Goal: Task Accomplishment & Management: Use online tool/utility

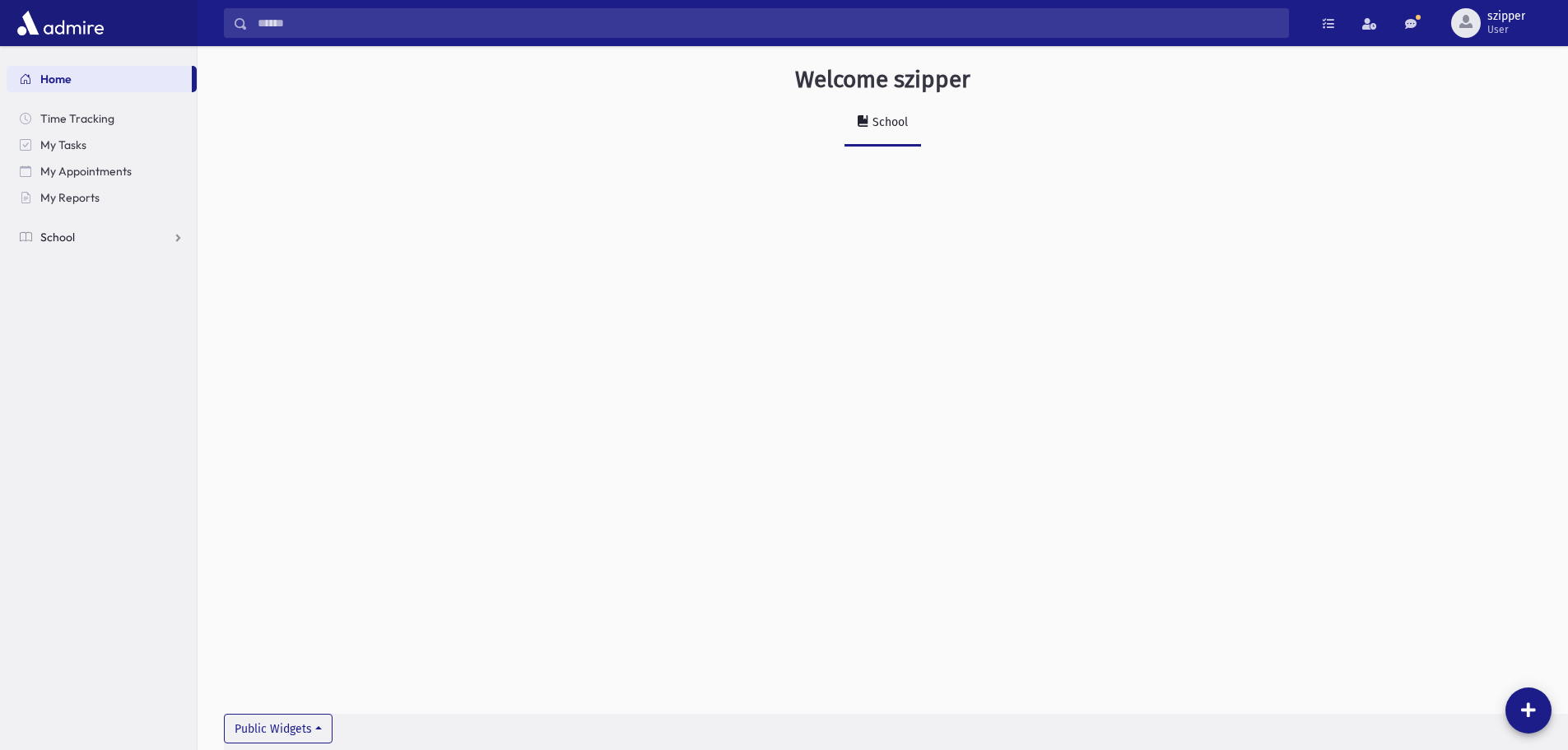
click at [132, 246] on link "School" at bounding box center [101, 237] width 190 height 27
click at [127, 285] on link "Attendance" at bounding box center [101, 289] width 190 height 27
click at [114, 324] on link "Entry" at bounding box center [101, 316] width 190 height 27
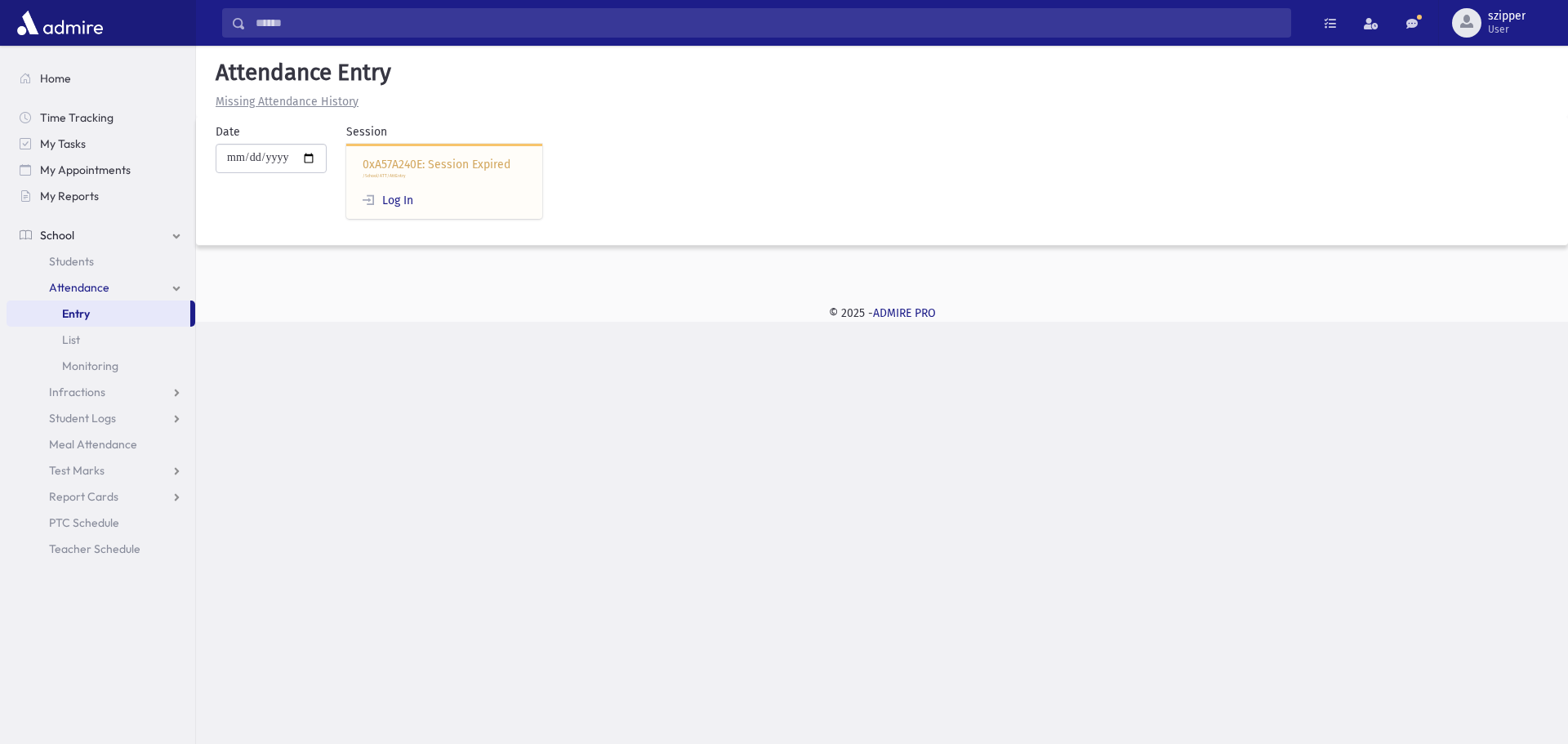
click at [408, 208] on div "0xA57A240E: Session Expired /School/ATT/AttEntry Log In" at bounding box center [443, 181] width 196 height 76
click at [392, 197] on link "Log In" at bounding box center [388, 200] width 51 height 14
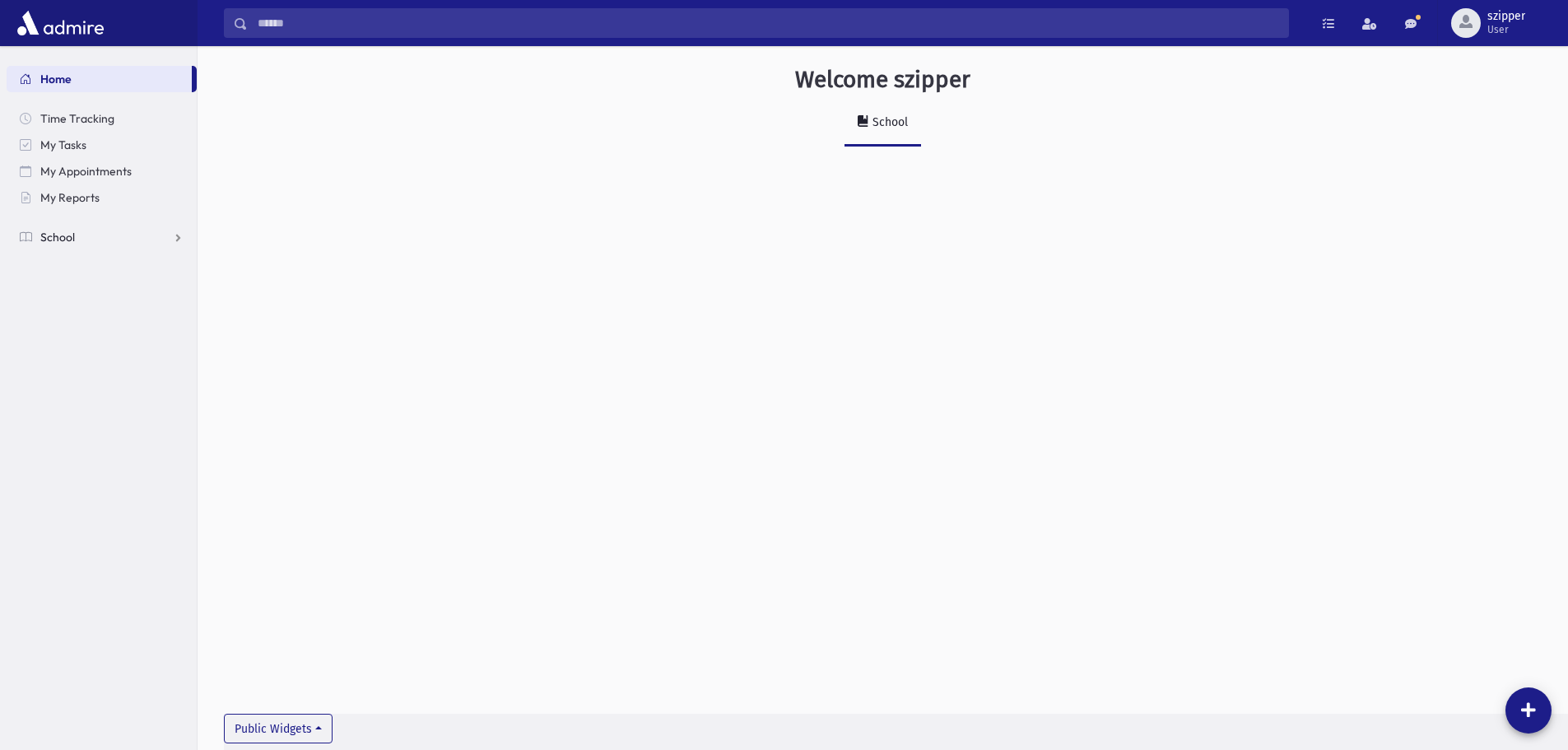
click at [137, 228] on link "School" at bounding box center [101, 237] width 190 height 27
click at [120, 294] on link "Attendance" at bounding box center [101, 289] width 190 height 27
click at [112, 319] on link "Entry" at bounding box center [101, 316] width 190 height 27
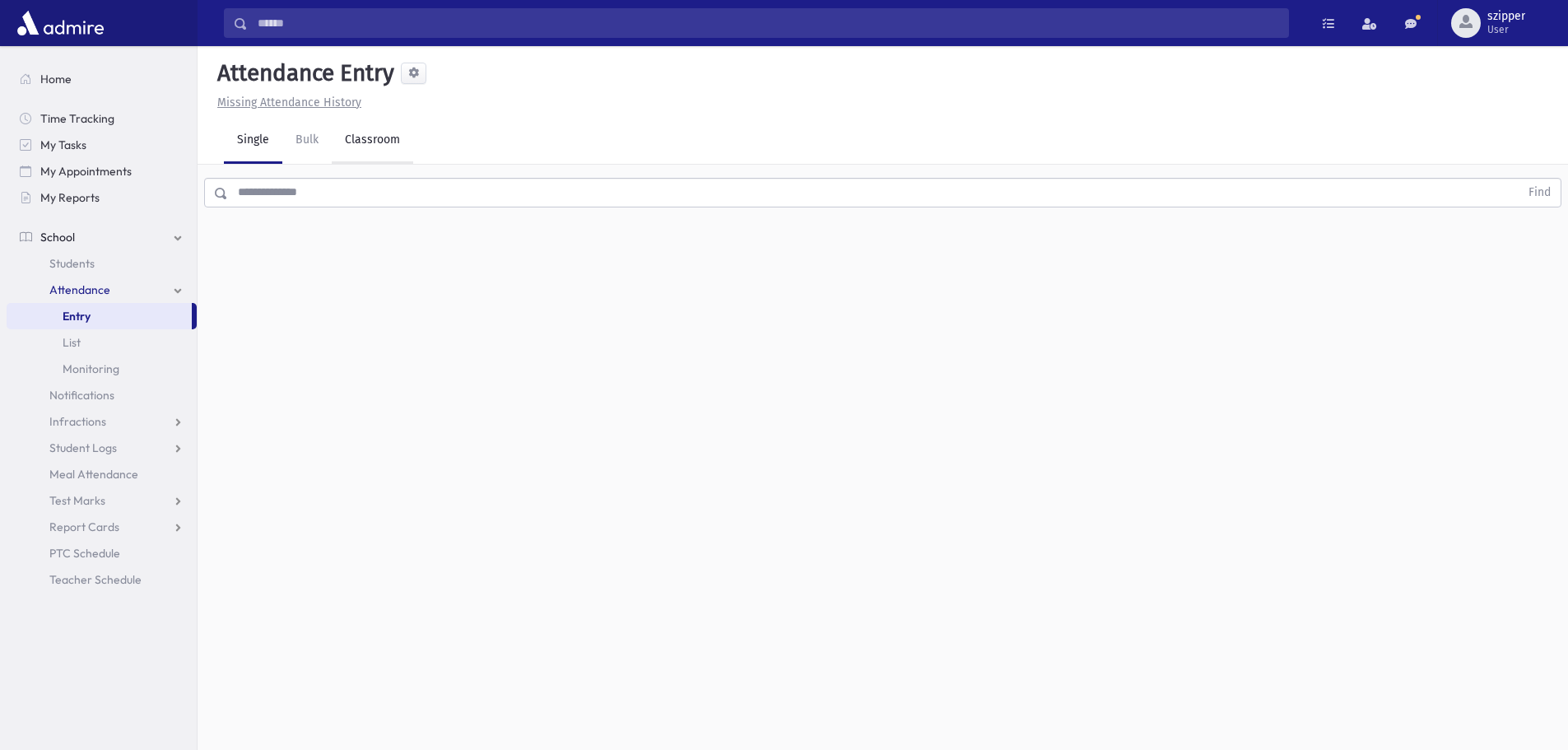
click at [377, 131] on link "Classroom" at bounding box center [372, 140] width 82 height 46
click at [412, 218] on div "--Select One--" at bounding box center [448, 212] width 163 height 17
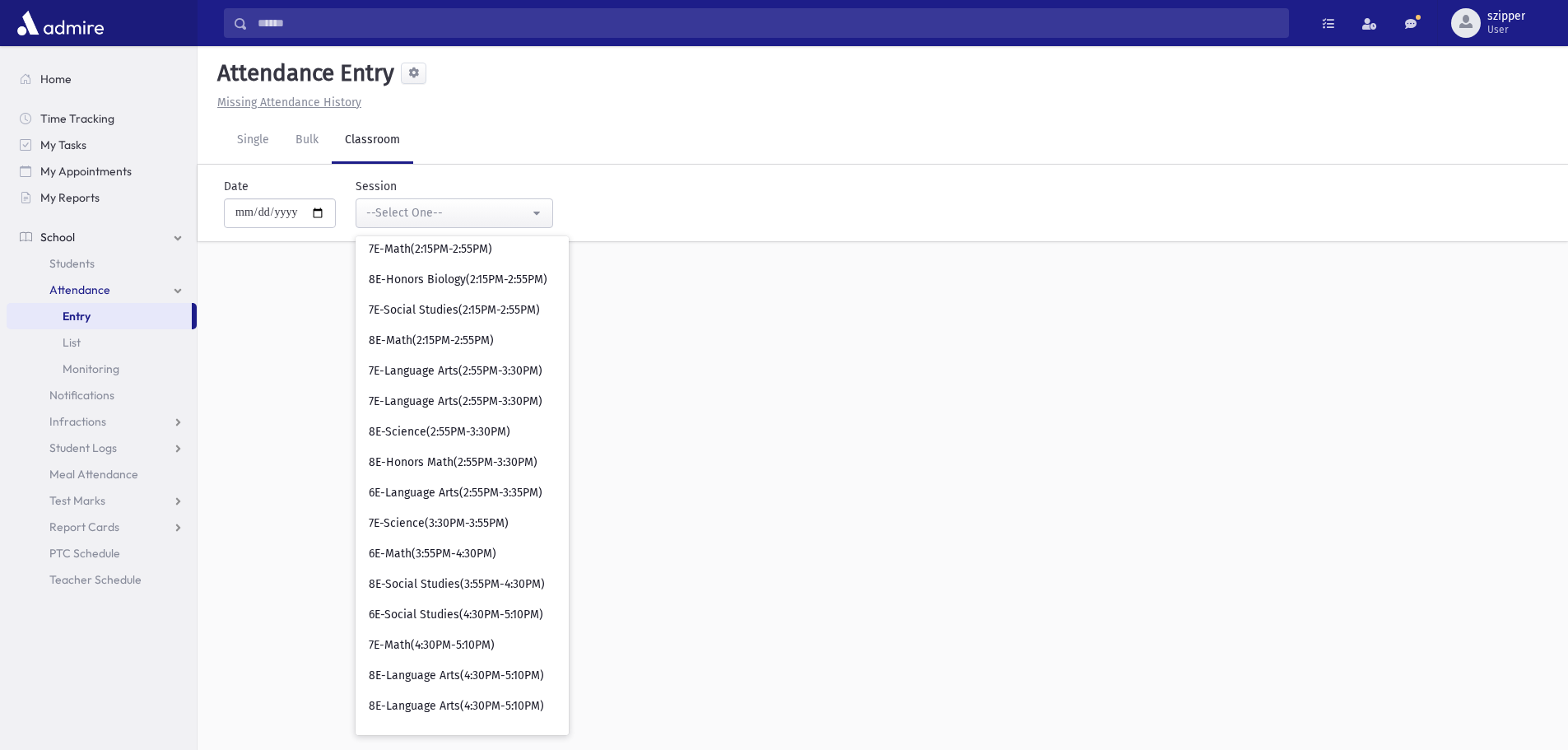
scroll to position [824, 0]
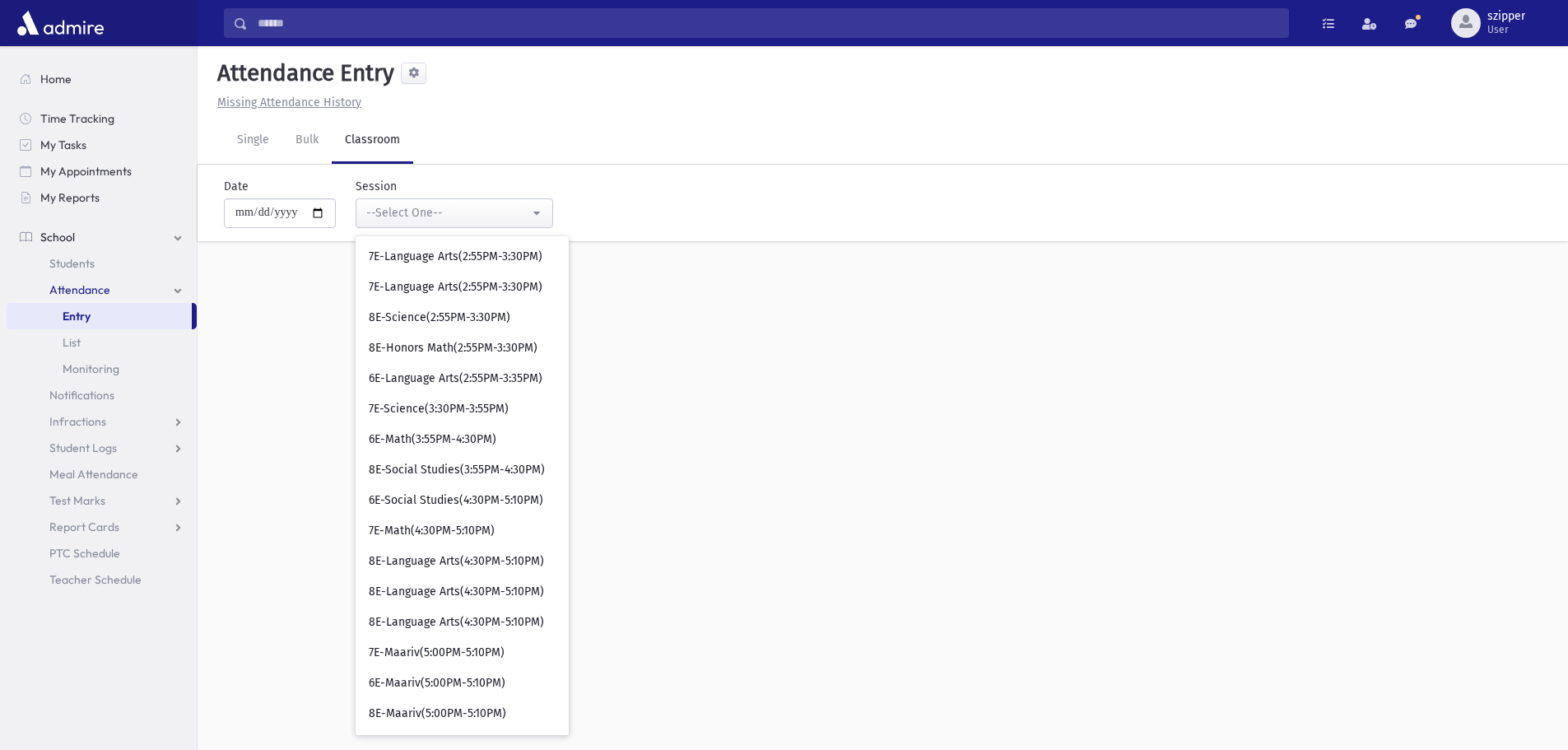
click at [980, 410] on div "**********" at bounding box center [882, 397] width 1371 height 704
